Goal: Task Accomplishment & Management: Manage account settings

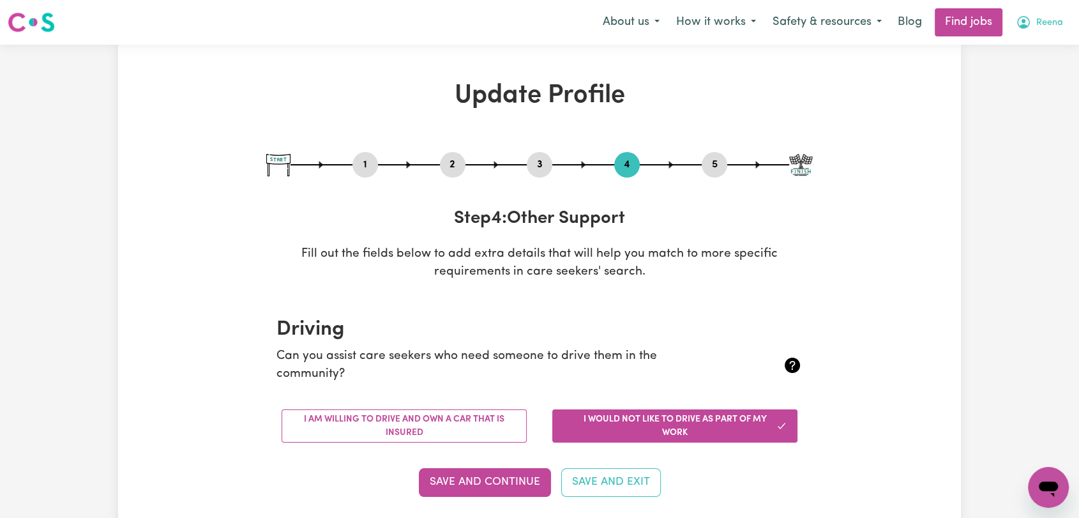
click at [1036, 27] on button "Reena" at bounding box center [1039, 22] width 64 height 27
click at [1042, 98] on link "Logout" at bounding box center [1020, 98] width 101 height 24
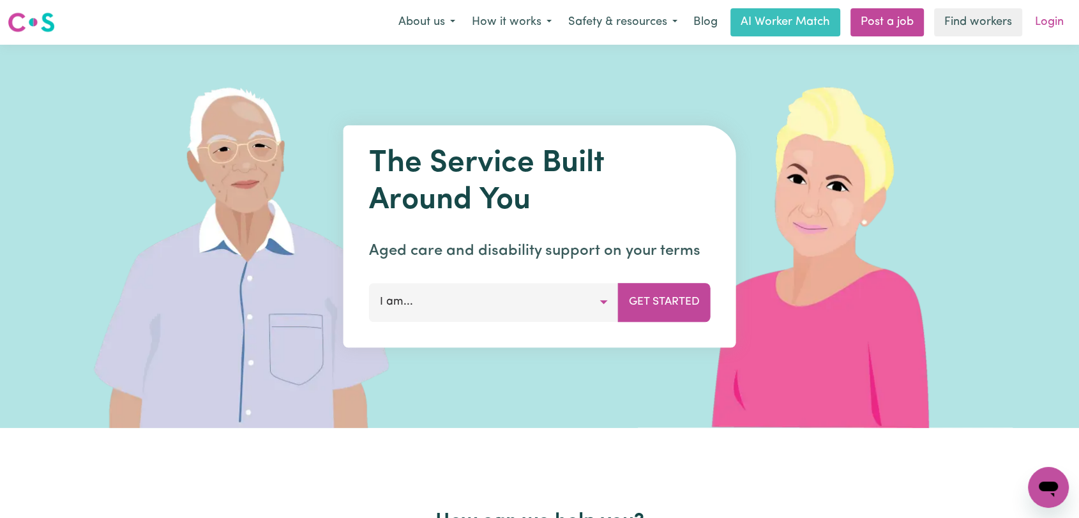
click at [1062, 17] on link "Login" at bounding box center [1049, 22] width 44 height 28
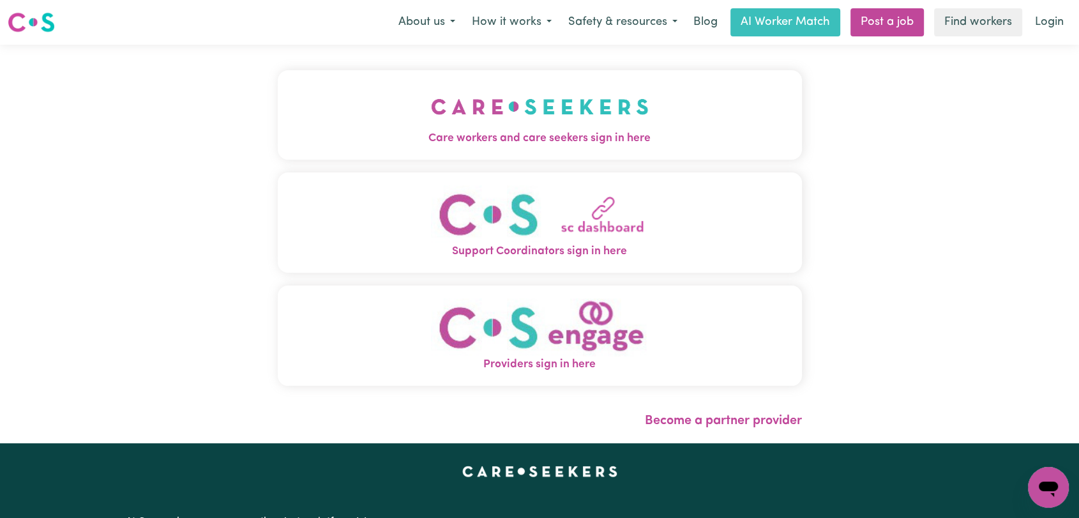
click at [452, 115] on img "Care workers and care seekers sign in here" at bounding box center [540, 106] width 218 height 47
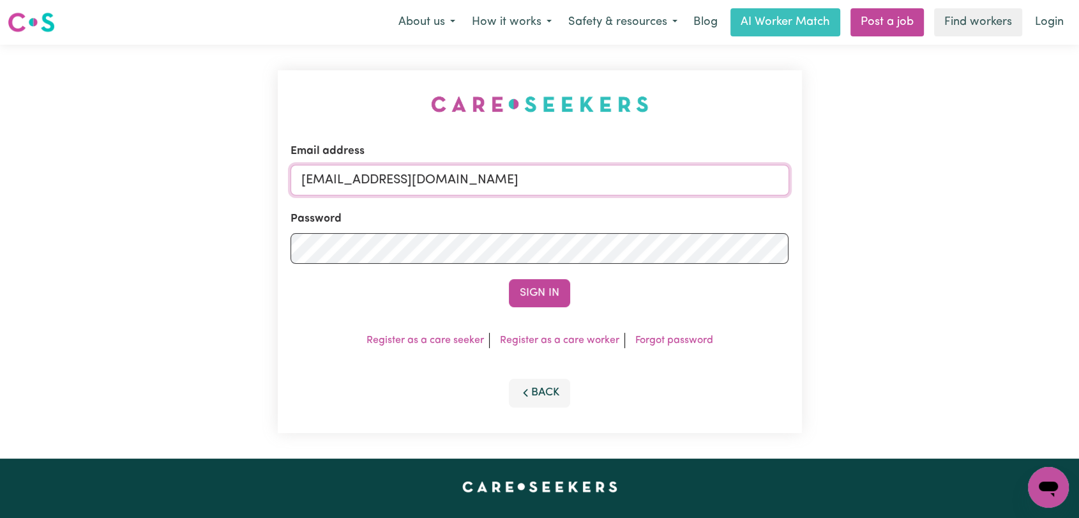
drag, startPoint x: 573, startPoint y: 179, endPoint x: 564, endPoint y: 185, distance: 11.0
click at [573, 179] on input "[EMAIL_ADDRESS][DOMAIN_NAME]" at bounding box center [539, 180] width 499 height 31
drag, startPoint x: 369, startPoint y: 180, endPoint x: 587, endPoint y: 186, distance: 217.7
click at [587, 186] on input "Superuser~[EMAIL_ADDRESS][DOMAIN_NAME]" at bounding box center [539, 180] width 499 height 31
type input "Superuser~[EMAIL_ADDRESS][DOMAIN_NAME]"
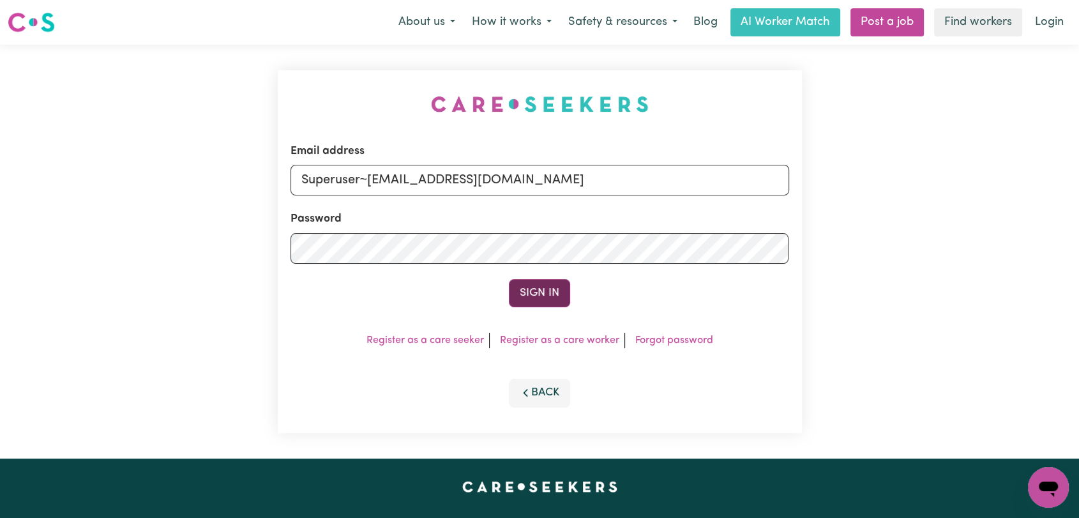
click at [537, 291] on button "Sign In" at bounding box center [539, 293] width 61 height 28
